Goal: Complete application form

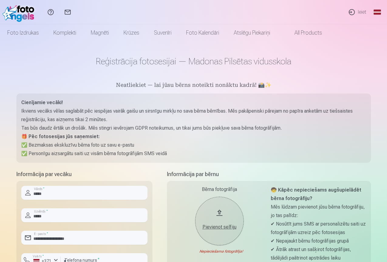
click at [184, 158] on div "Cienījamie vecāki! Ikviens vecāks vēlas saglabāt pēc iespējas vairāk gaišu un s…" at bounding box center [193, 128] width 355 height 69
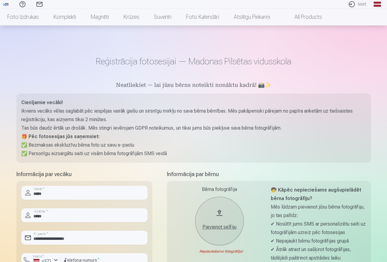
scroll to position [91, 0]
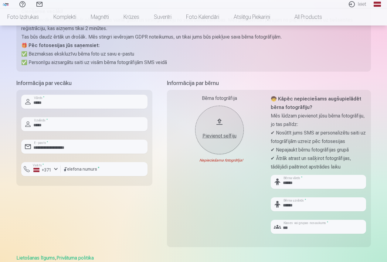
click at [95, 235] on div "**********" at bounding box center [84, 167] width 136 height 176
click at [216, 194] on div "Bērna fotogrāfija Pievienot selfiju Nepieciešama fotogrāfija!" at bounding box center [219, 167] width 95 height 144
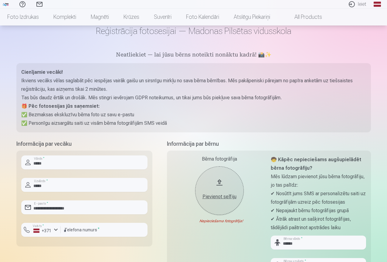
scroll to position [0, 0]
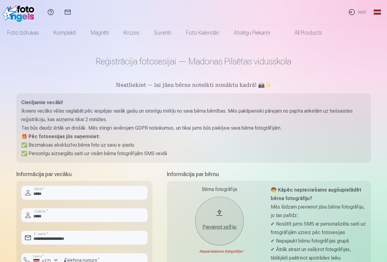
click at [213, 144] on p "✅ Bezmaksas ekskluzīvu bērna foto uz savu e-pastu" at bounding box center [193, 145] width 345 height 9
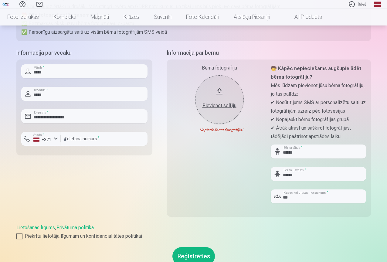
scroll to position [152, 0]
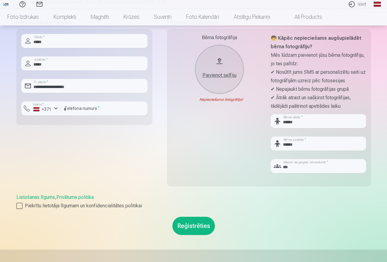
click at [61, 199] on link "Privātuma politika" at bounding box center [75, 198] width 37 height 6
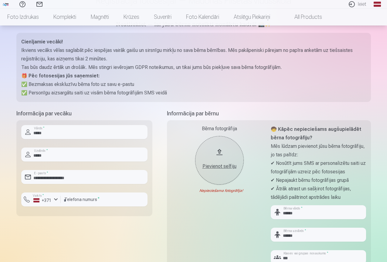
scroll to position [0, 0]
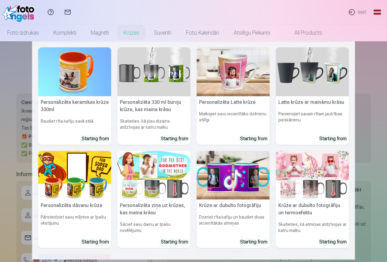
click at [5, 180] on nav "Personalizēta keramikas krūze 330ml Baudiet rīta kafiju savā stilā Starting fro…" at bounding box center [193, 150] width 387 height 219
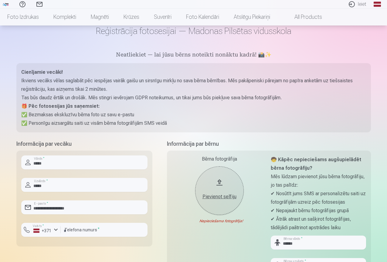
scroll to position [61, 0]
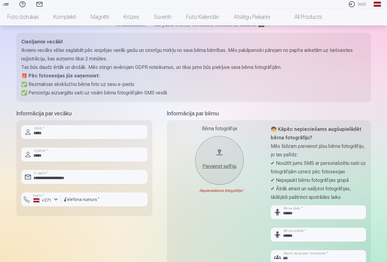
click at [163, 169] on form "**********" at bounding box center [193, 217] width 355 height 217
click at [191, 233] on div "Bērna fotogrāfija Pievienot selfiju Nepieciešama fotogrāfija!" at bounding box center [219, 197] width 95 height 144
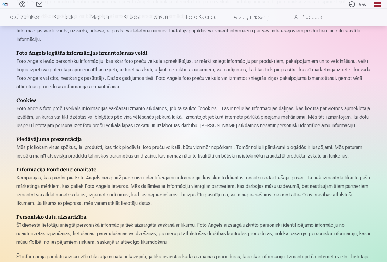
scroll to position [122, 0]
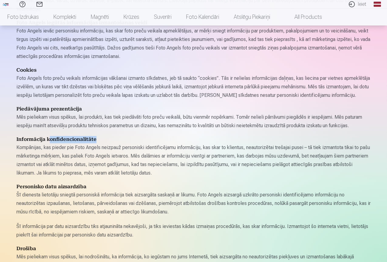
drag, startPoint x: 49, startPoint y: 139, endPoint x: 109, endPoint y: 141, distance: 60.5
click at [109, 141] on h4 "Informācija konfidencionalitāte" at bounding box center [193, 139] width 355 height 7
click at [116, 137] on h4 "Informācija konfidencionalitāte" at bounding box center [193, 139] width 355 height 7
click at [31, 2] on link "Palīdzības centrs" at bounding box center [22, 4] width 17 height 9
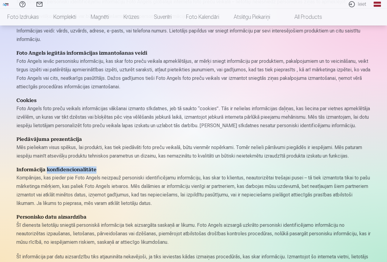
scroll to position [91, 0]
click at [109, 171] on h4 "Informācija konfidencionalitāte" at bounding box center [193, 170] width 355 height 7
